Goal: Task Accomplishment & Management: Manage account settings

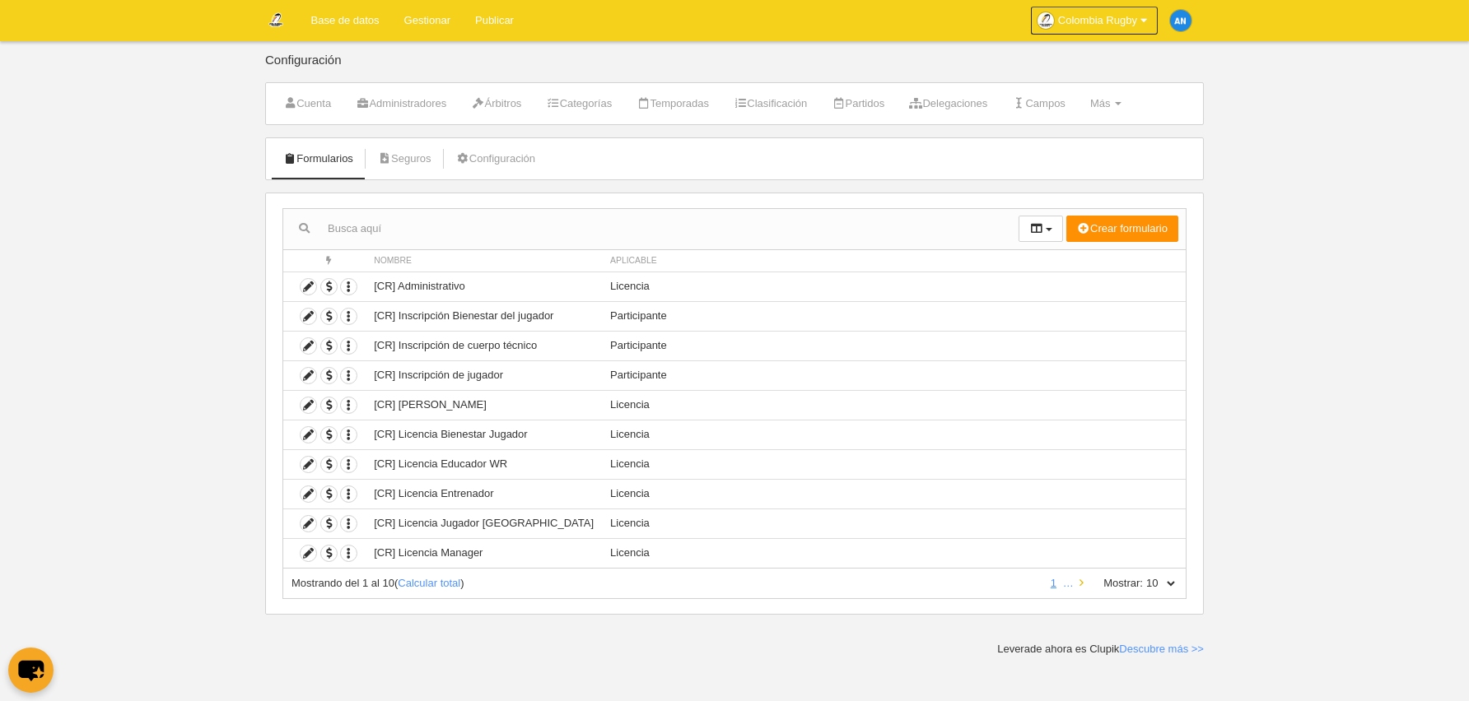
click at [1081, 578] on icon at bounding box center [1081, 583] width 4 height 11
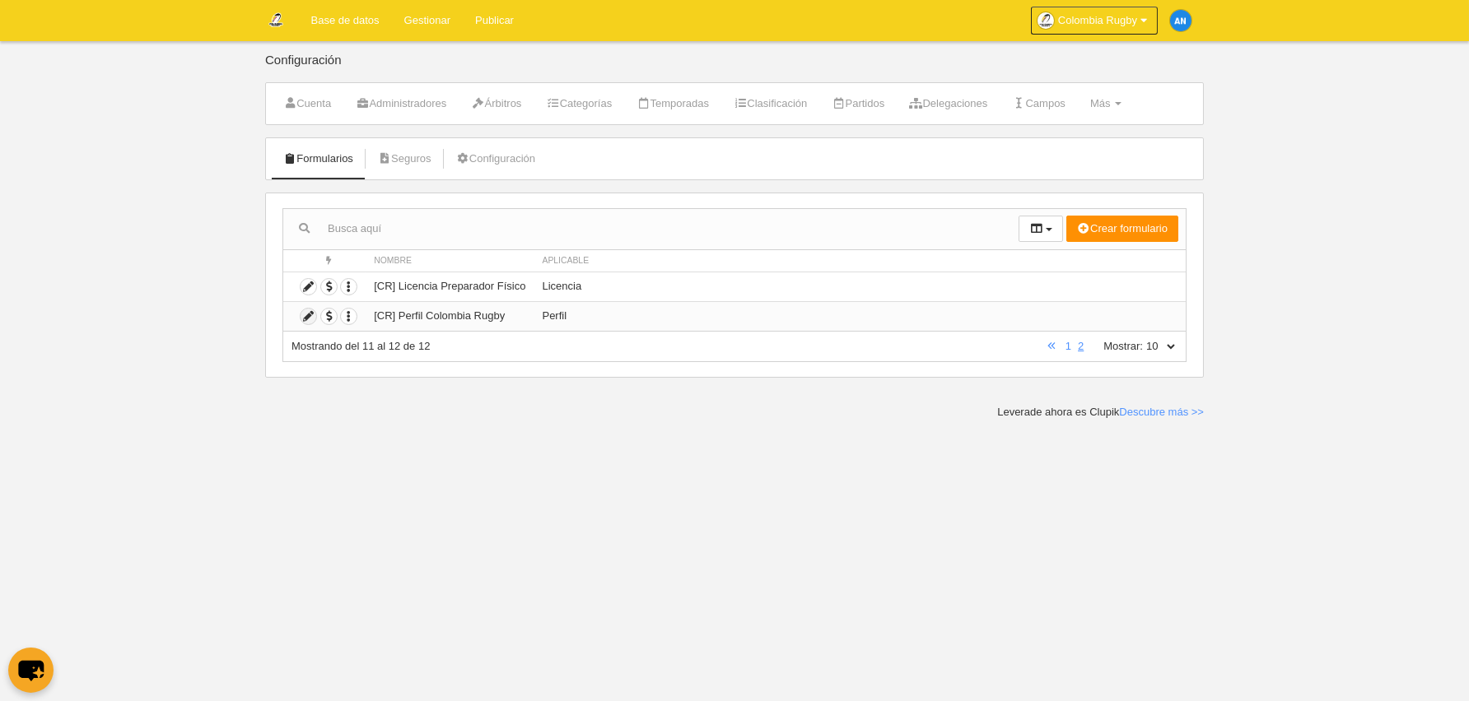
click at [310, 314] on icon at bounding box center [308, 317] width 16 height 16
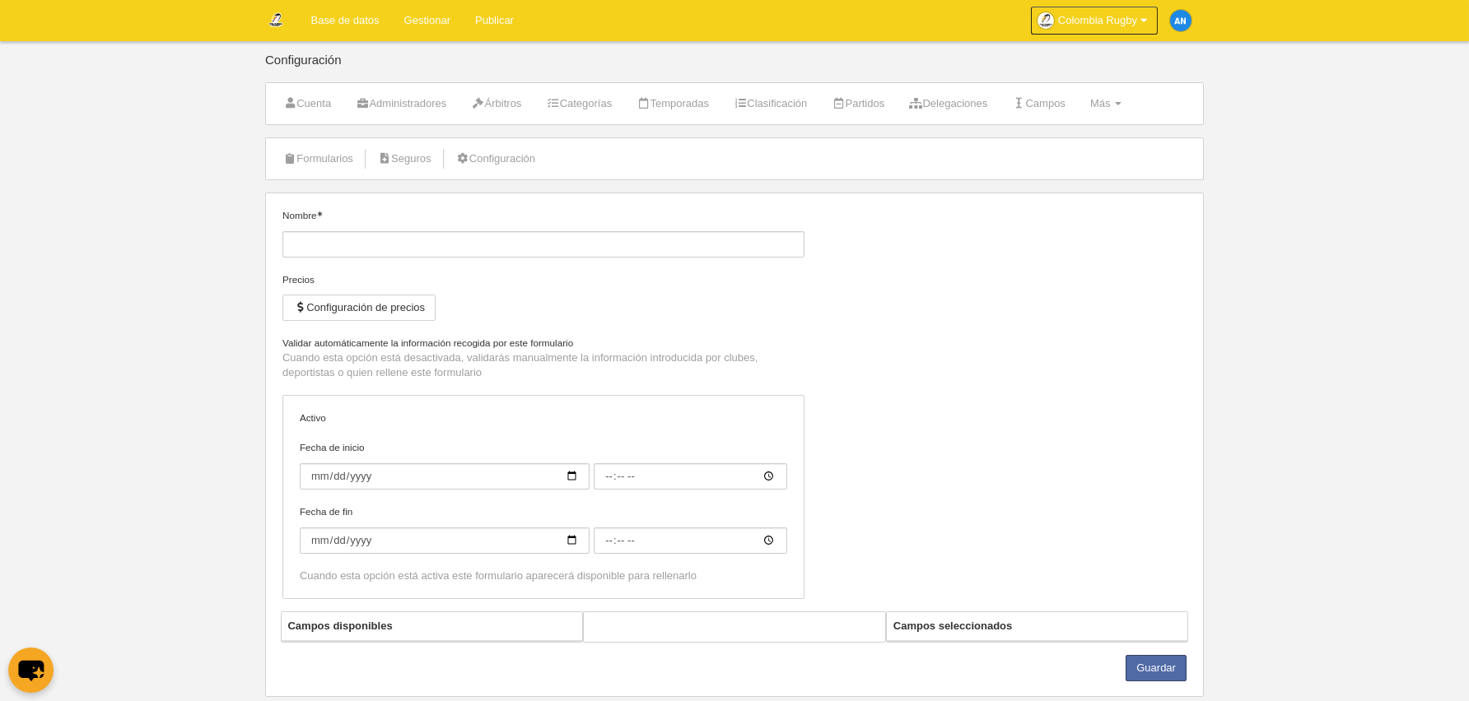
type input "[CR] Perfil Colombia Rugby"
checkbox input "true"
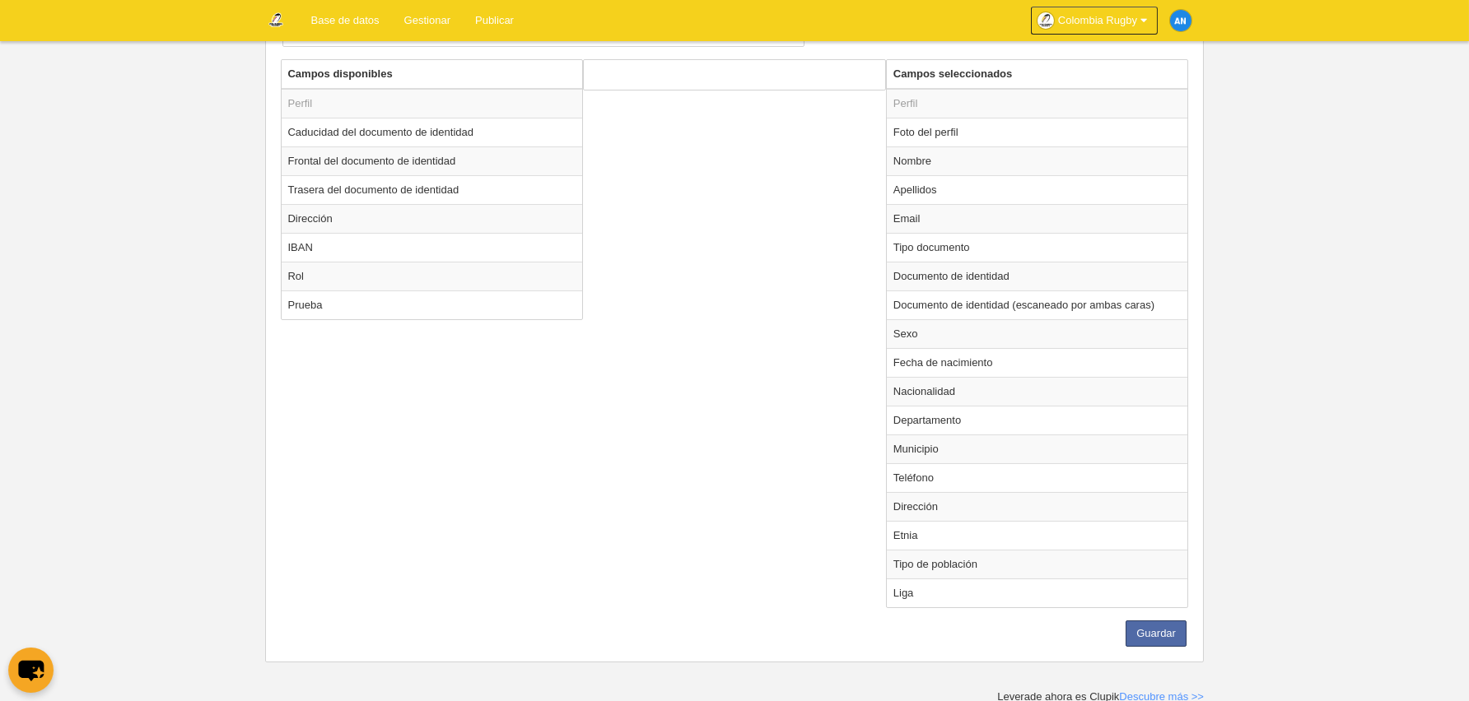
scroll to position [561, 0]
click at [405, 223] on td "Dirección" at bounding box center [432, 218] width 301 height 29
click at [1006, 503] on td "Dirección" at bounding box center [1037, 506] width 301 height 29
radio input "false"
radio input "true"
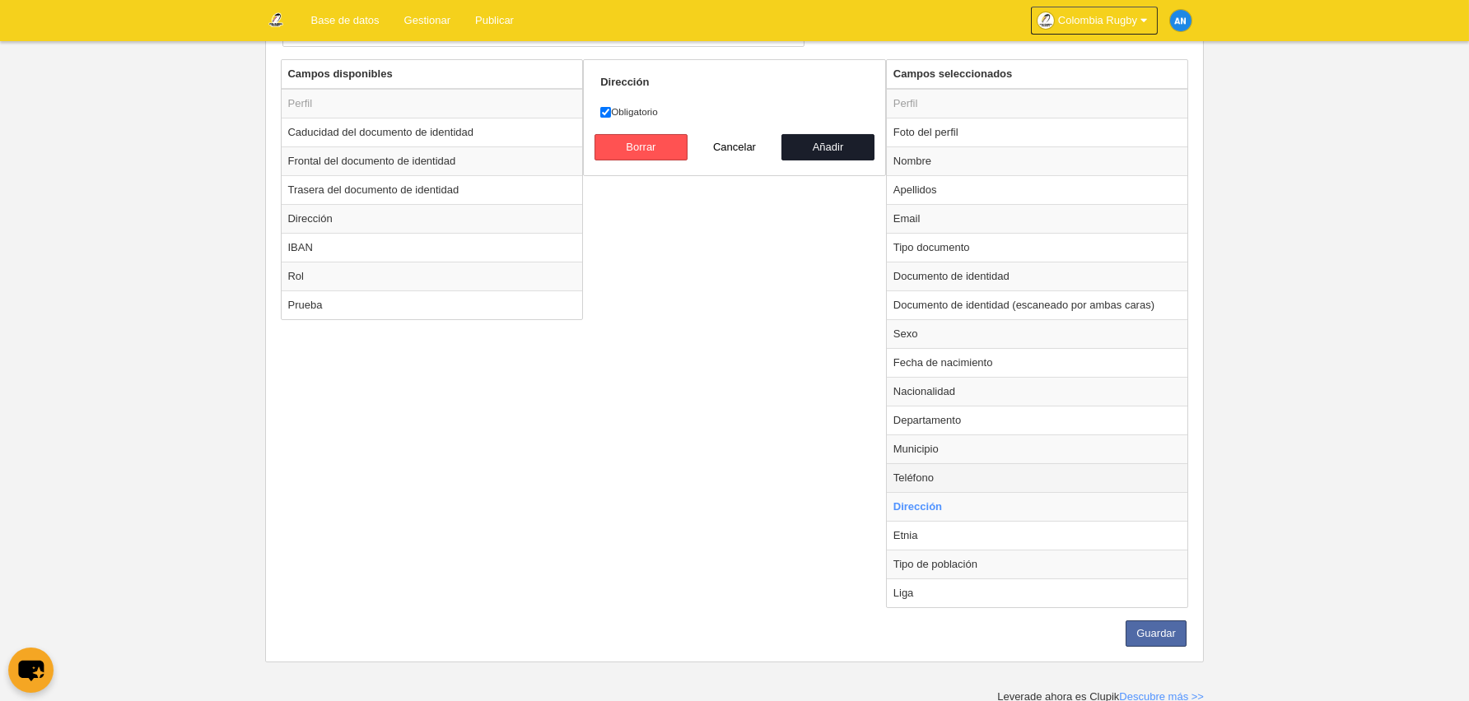
click at [972, 472] on td "Teléfono" at bounding box center [1037, 478] width 301 height 29
click at [969, 503] on td "Dirección" at bounding box center [1037, 506] width 301 height 29
radio input "false"
radio input "true"
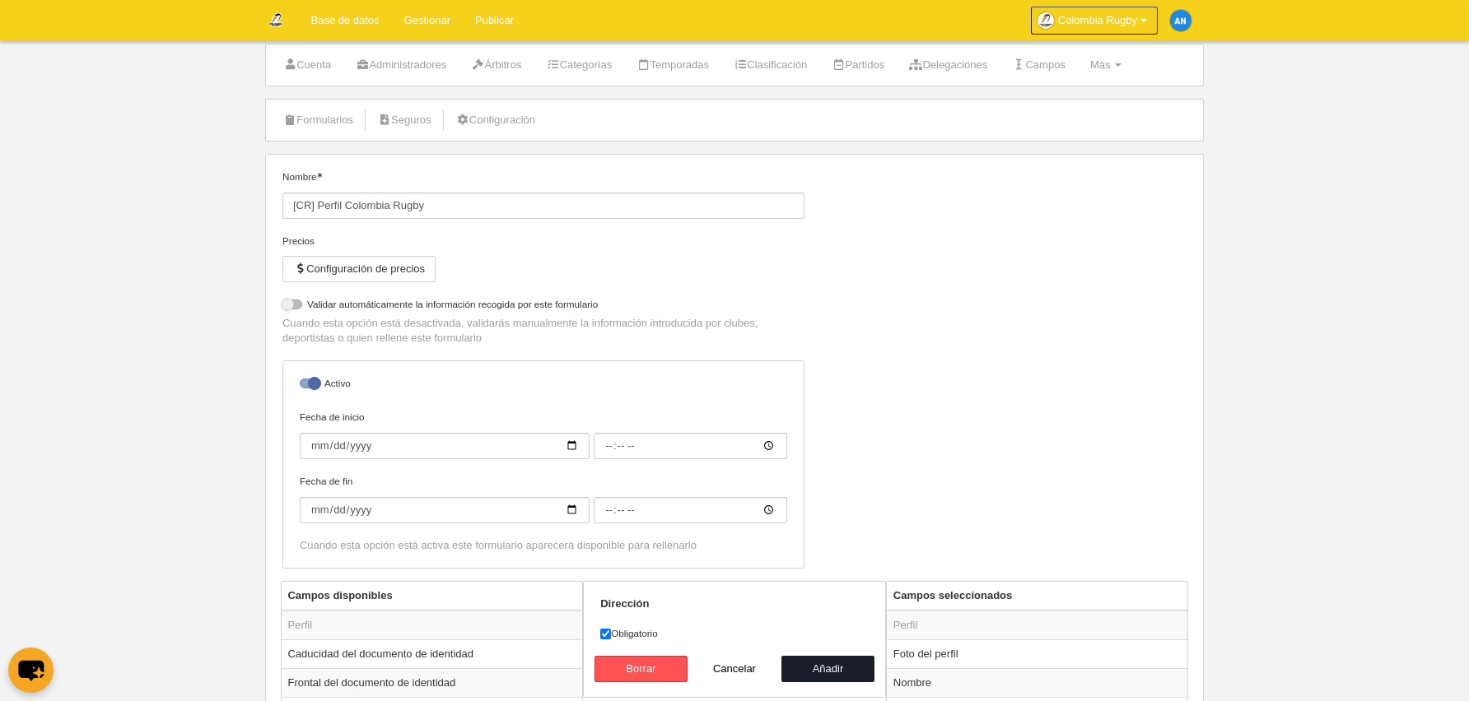
scroll to position [0, 0]
